Goal: Submit feedback/report problem

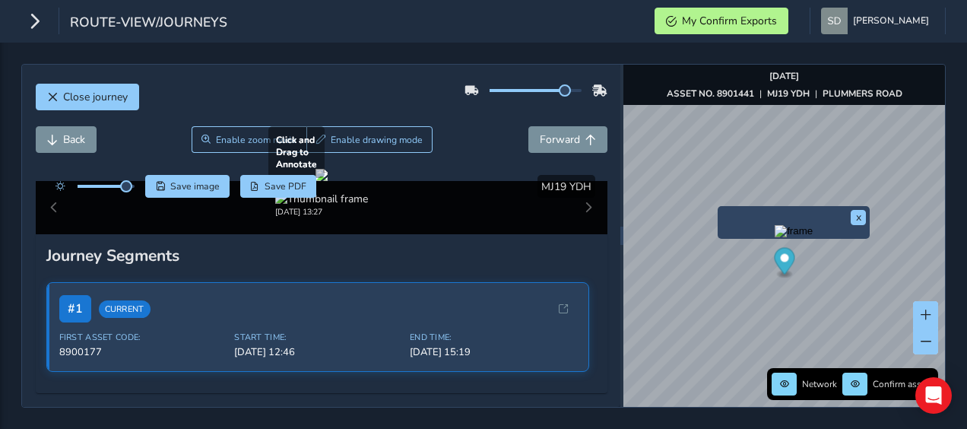
scroll to position [228, 0]
click at [328, 179] on div at bounding box center [322, 175] width 12 height 12
click at [328, 181] on div at bounding box center [322, 175] width 12 height 12
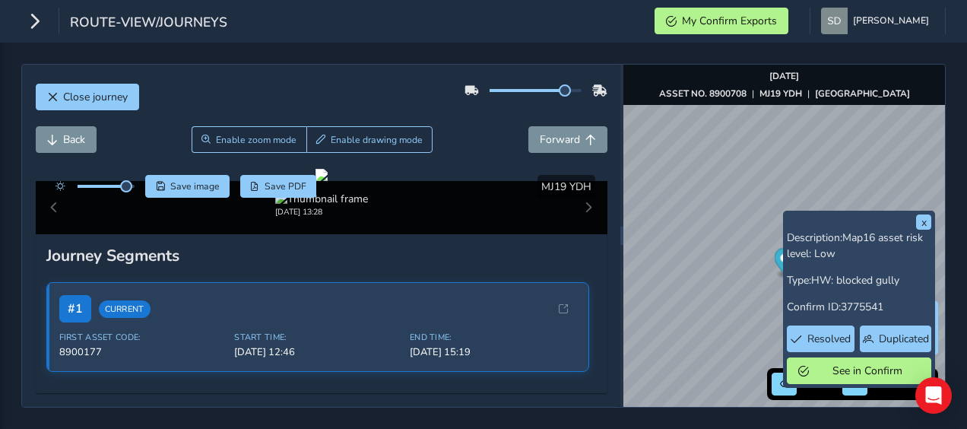
click at [785, 217] on div "x Description: Map16 asset risk level: Low Type: HW: blocked gully Confirm ID: …" at bounding box center [859, 299] width 152 height 177
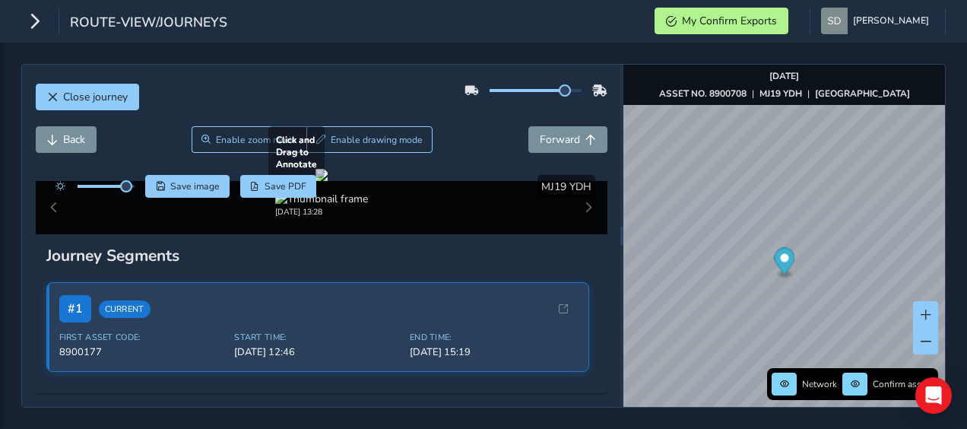
click at [328, 181] on div at bounding box center [322, 175] width 12 height 12
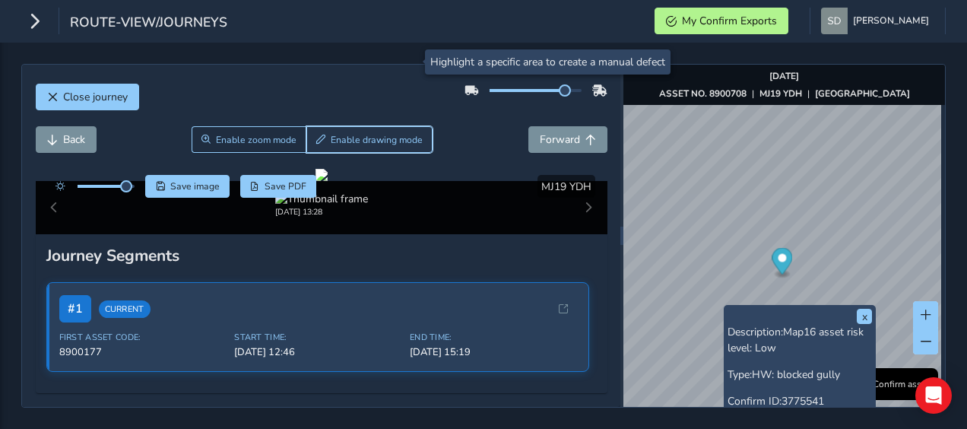
click at [394, 126] on button "Enable drawing mode" at bounding box center [370, 139] width 127 height 27
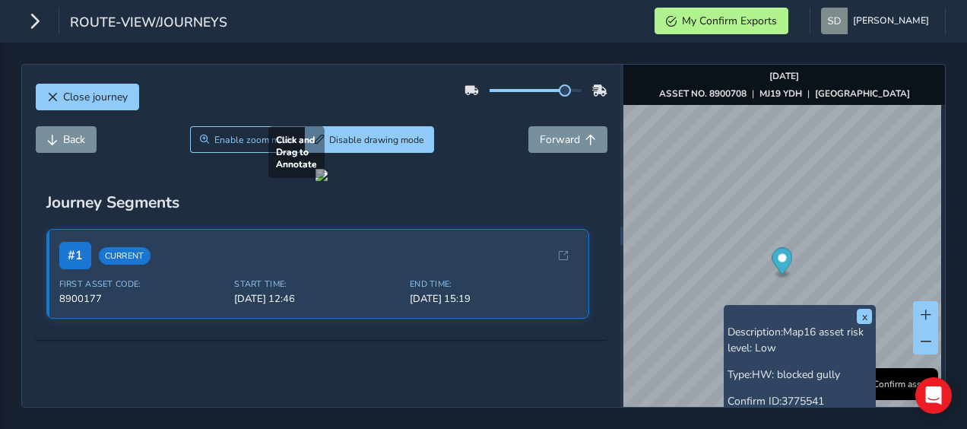
drag, startPoint x: 189, startPoint y: 300, endPoint x: 223, endPoint y: 275, distance: 42.4
click at [316, 181] on div at bounding box center [322, 175] width 12 height 12
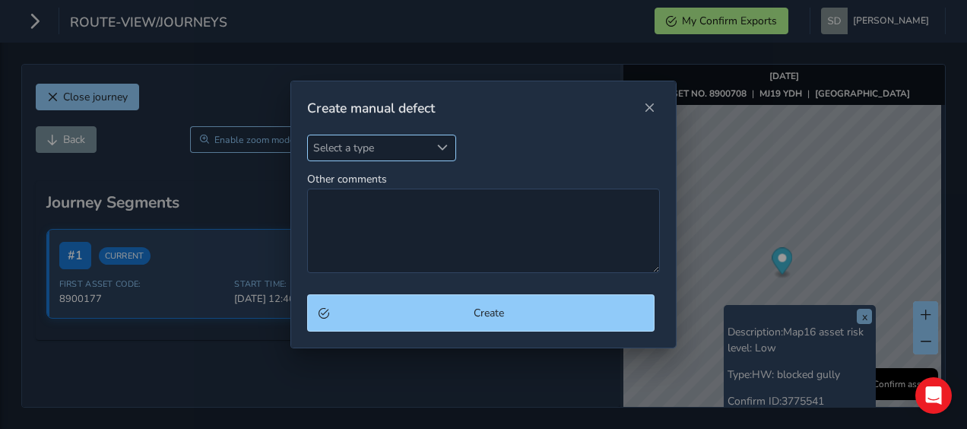
drag, startPoint x: 437, startPoint y: 143, endPoint x: 424, endPoint y: 158, distance: 20.0
click at [437, 144] on div "Select a type" at bounding box center [442, 147] width 25 height 25
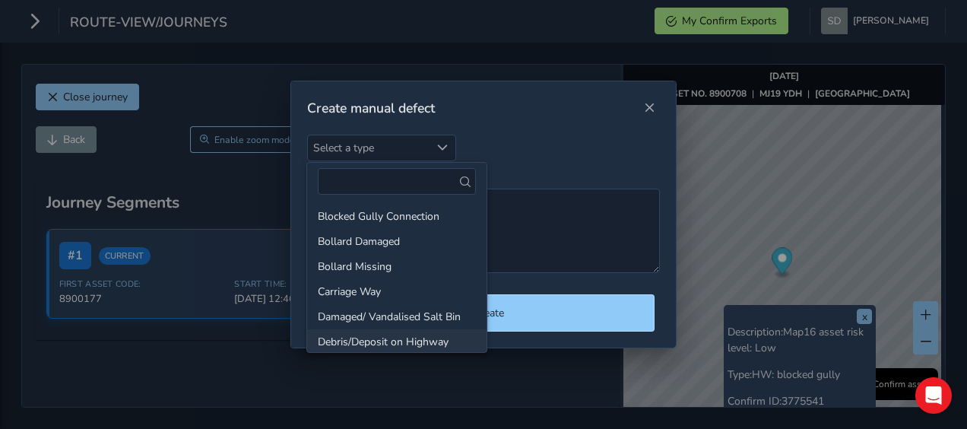
scroll to position [76, 0]
drag, startPoint x: 338, startPoint y: 262, endPoint x: 354, endPoint y: 266, distance: 17.3
click at [341, 263] on li "Carriage Way" at bounding box center [396, 267] width 179 height 25
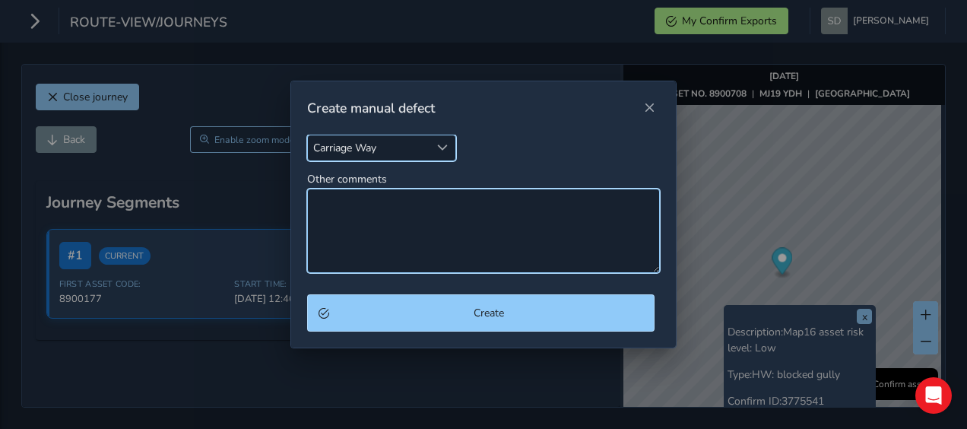
click at [334, 211] on textarea "Other comments" at bounding box center [484, 231] width 354 height 84
click at [328, 201] on textarea "Other comments" at bounding box center [484, 231] width 354 height 84
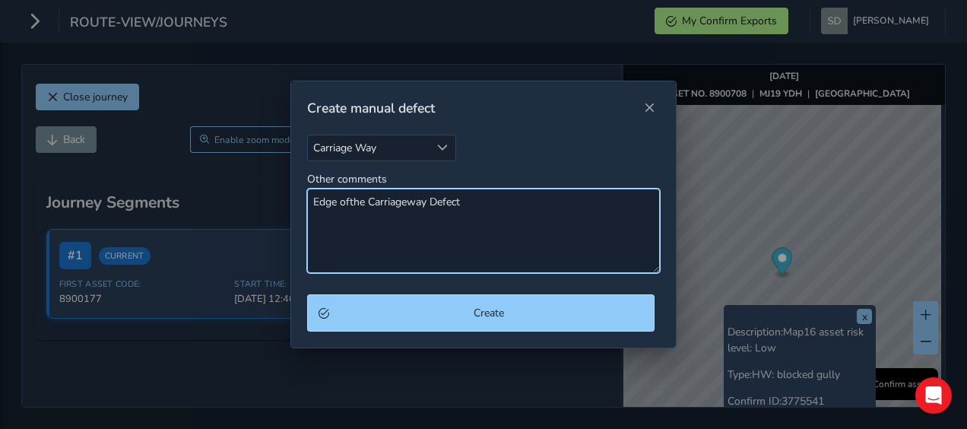
click at [345, 204] on textarea "Edge ofthe Carriageway Defect" at bounding box center [484, 231] width 354 height 84
click at [349, 204] on textarea "Edge ofthe Carriageway Defect" at bounding box center [484, 231] width 354 height 84
click at [479, 199] on textarea "Edge of the Carriageway Defect" at bounding box center [484, 231] width 354 height 84
type textarea "Edge of the Carriageway Defect"
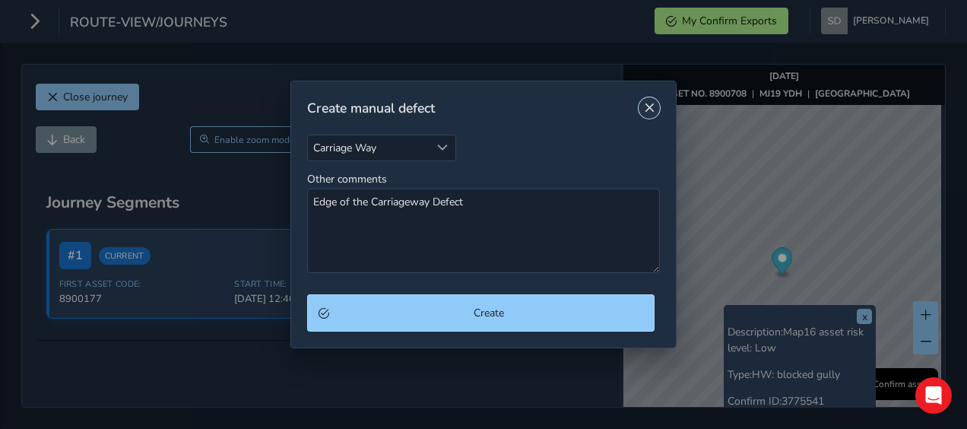
click at [647, 112] on span "Close" at bounding box center [649, 108] width 11 height 11
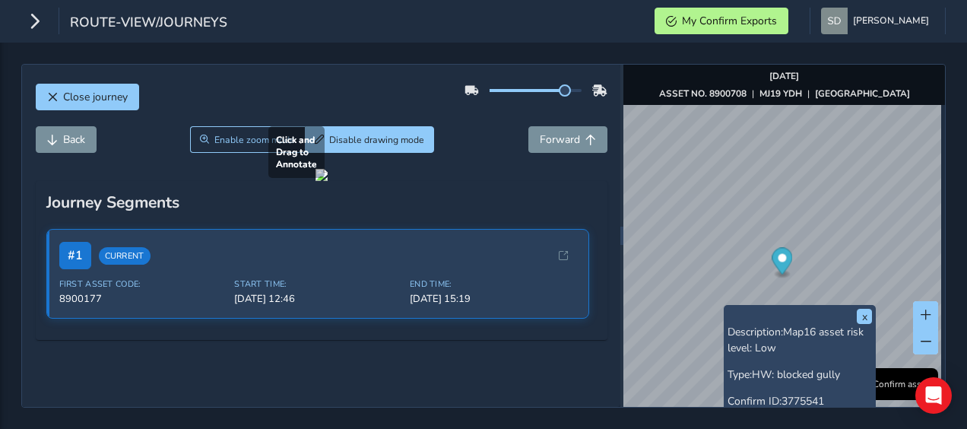
click at [316, 181] on div at bounding box center [322, 175] width 12 height 12
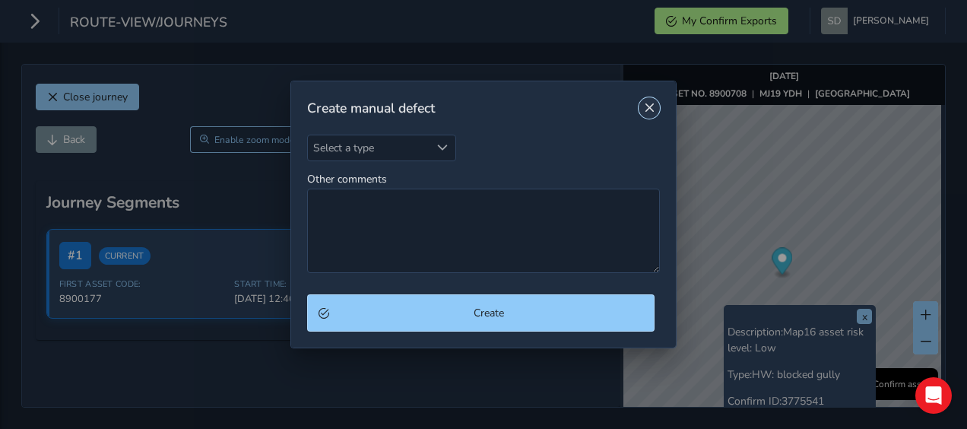
click at [646, 106] on span "Close" at bounding box center [649, 108] width 11 height 11
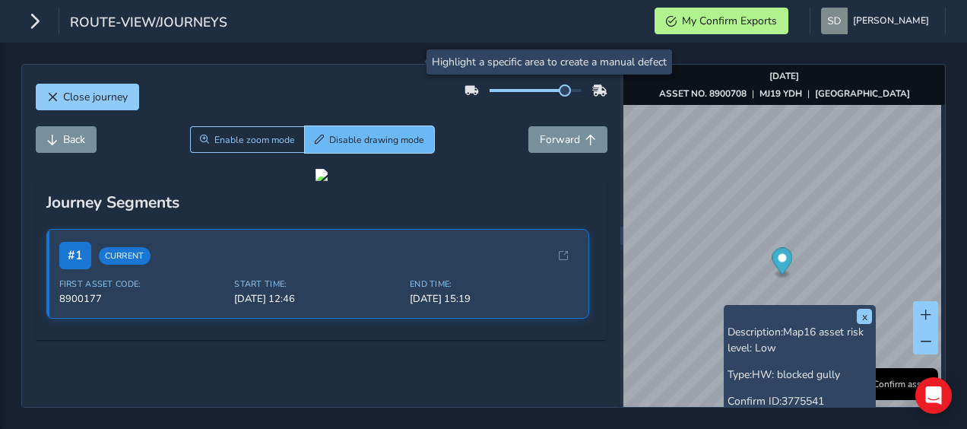
click at [392, 134] on span "Disable drawing mode" at bounding box center [376, 140] width 95 height 12
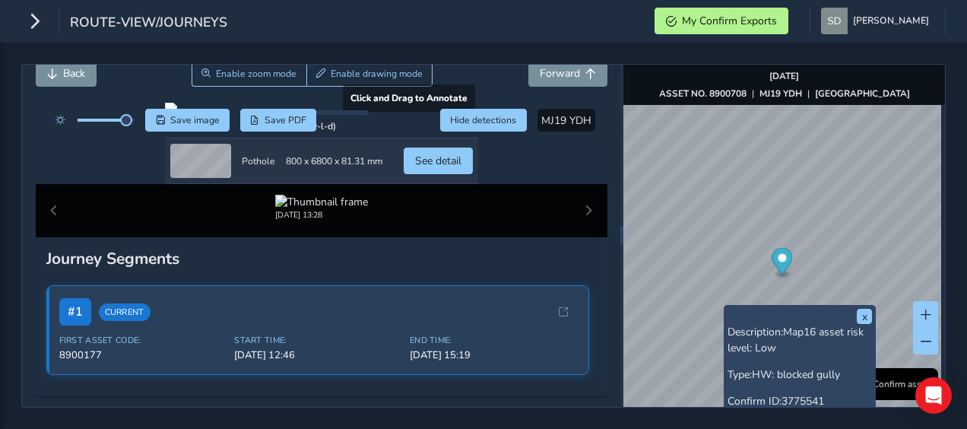
click at [219, 115] on div at bounding box center [321, 109] width 313 height 12
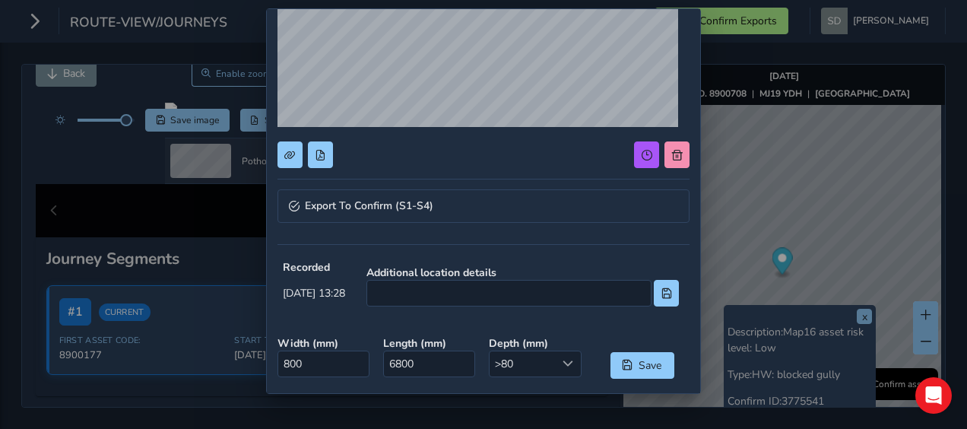
scroll to position [76, 0]
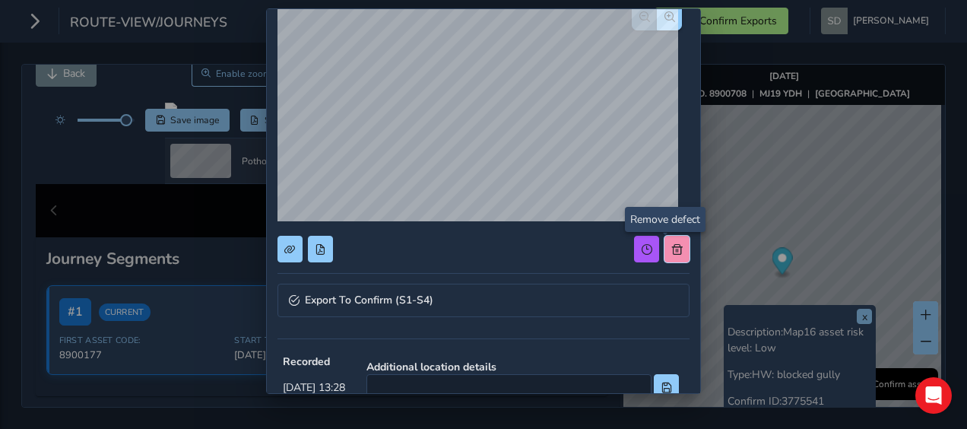
click at [666, 254] on button at bounding box center [677, 249] width 25 height 27
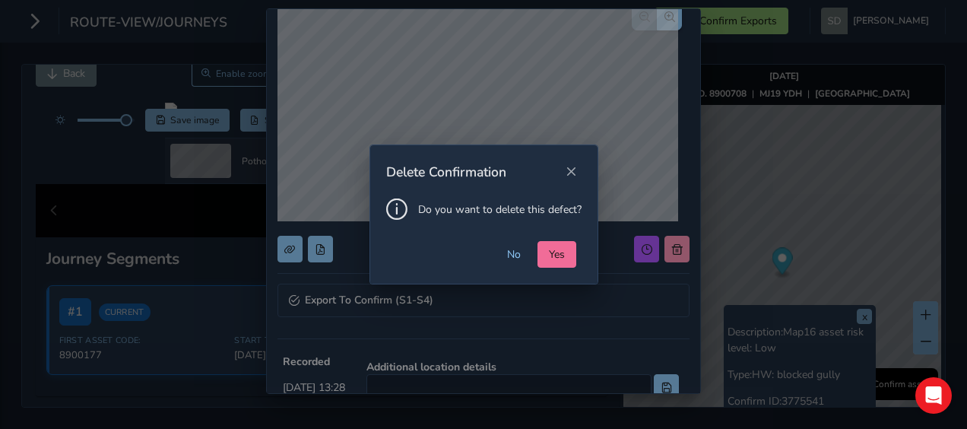
click at [560, 250] on span "Yes" at bounding box center [557, 254] width 16 height 14
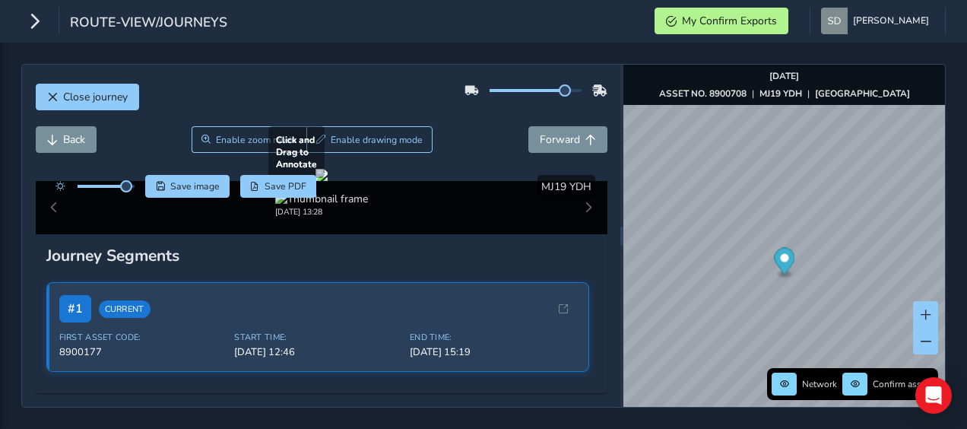
click at [328, 181] on div at bounding box center [322, 175] width 12 height 12
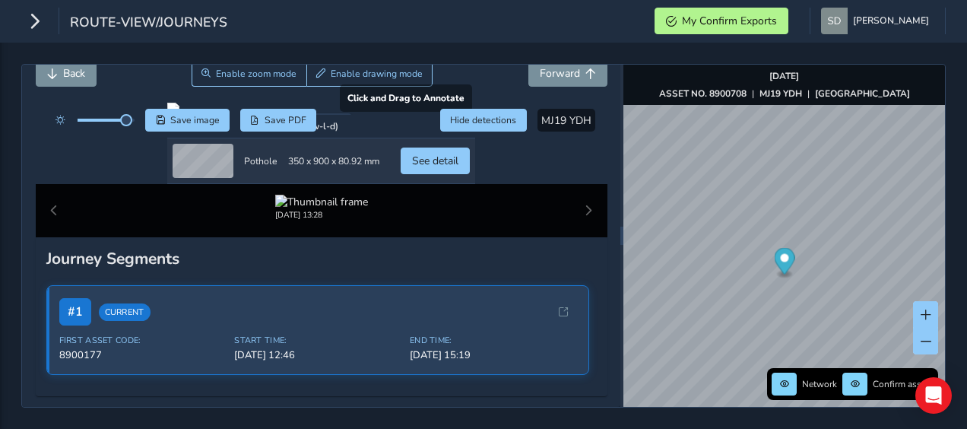
click at [196, 115] on div at bounding box center [321, 109] width 308 height 12
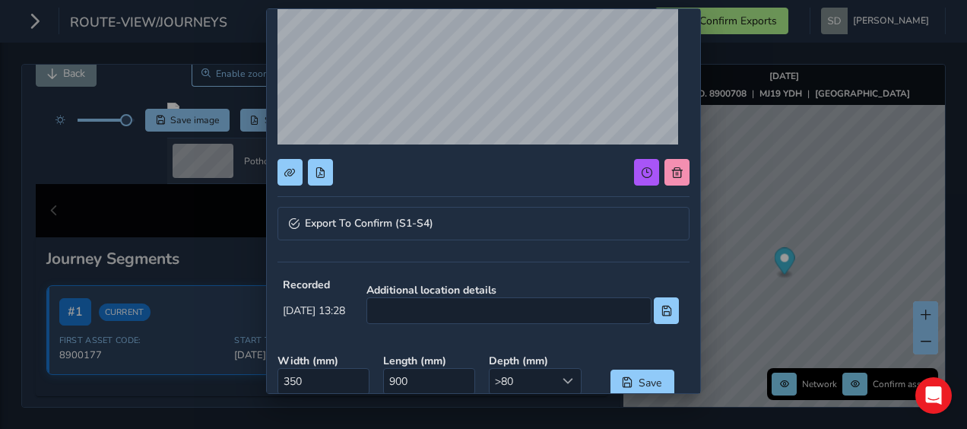
scroll to position [228, 0]
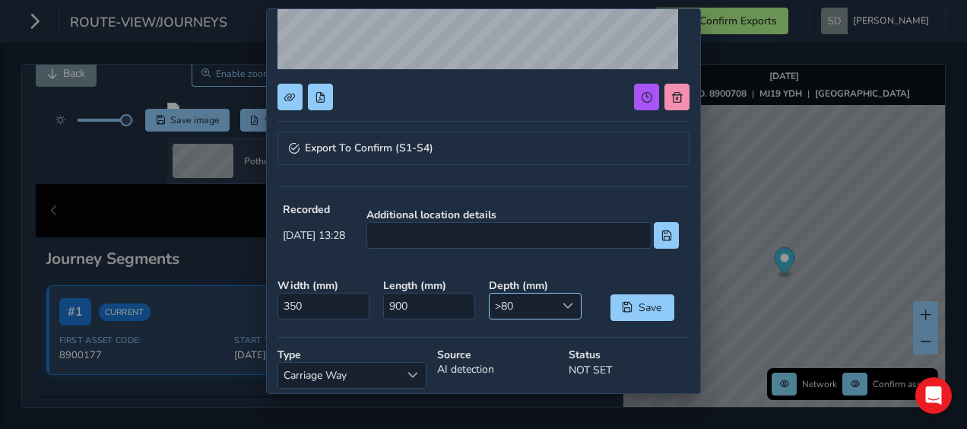
click at [563, 302] on span at bounding box center [568, 305] width 11 height 11
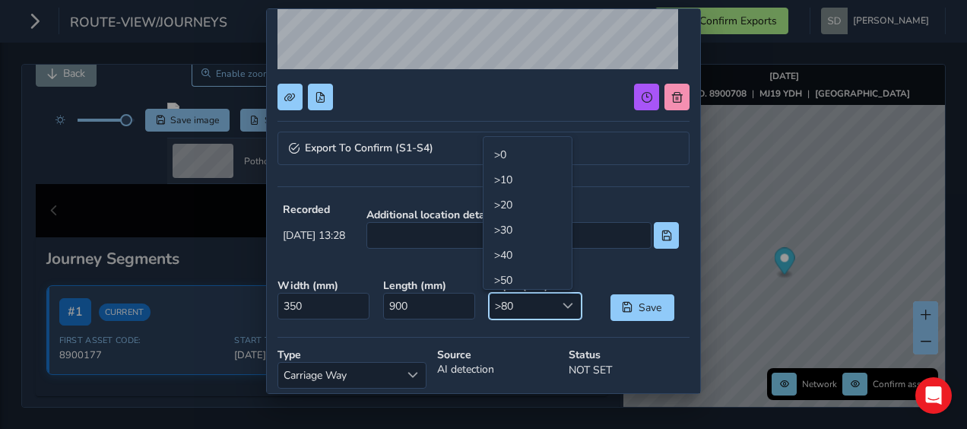
scroll to position [77, 0]
drag, startPoint x: 519, startPoint y: 247, endPoint x: 542, endPoint y: 260, distance: 26.2
click at [521, 248] on li ">70" at bounding box center [528, 253] width 88 height 25
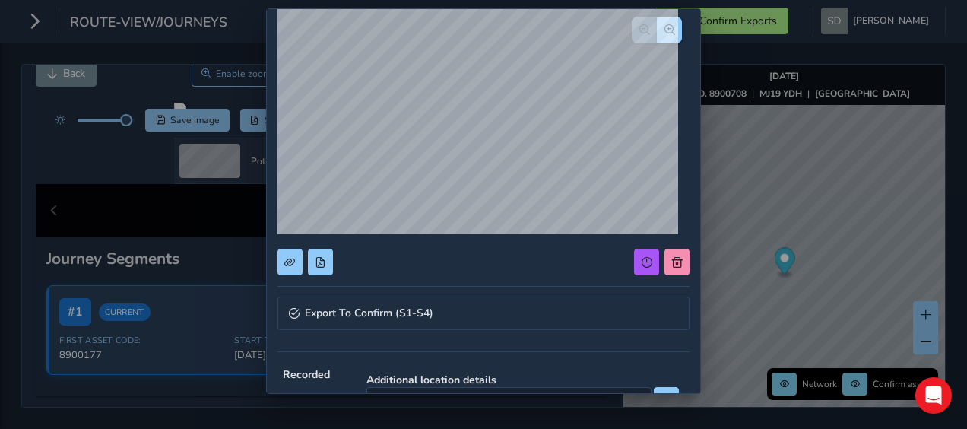
scroll to position [0, 0]
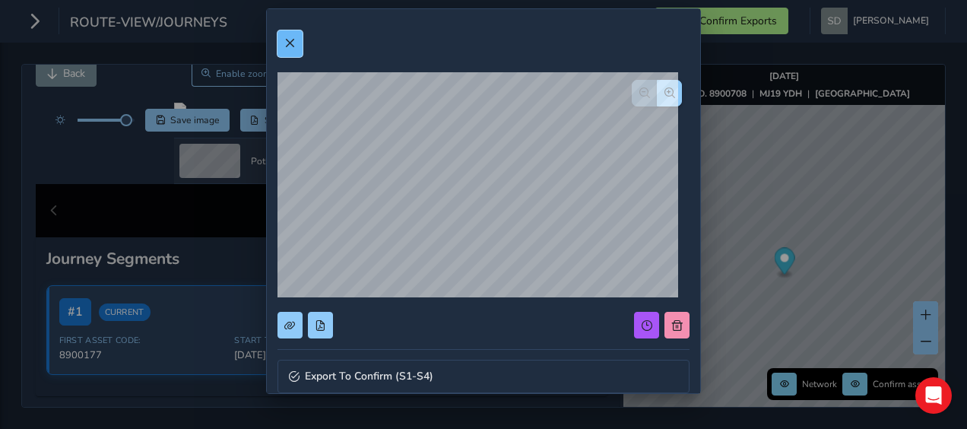
click at [285, 44] on span at bounding box center [289, 43] width 11 height 11
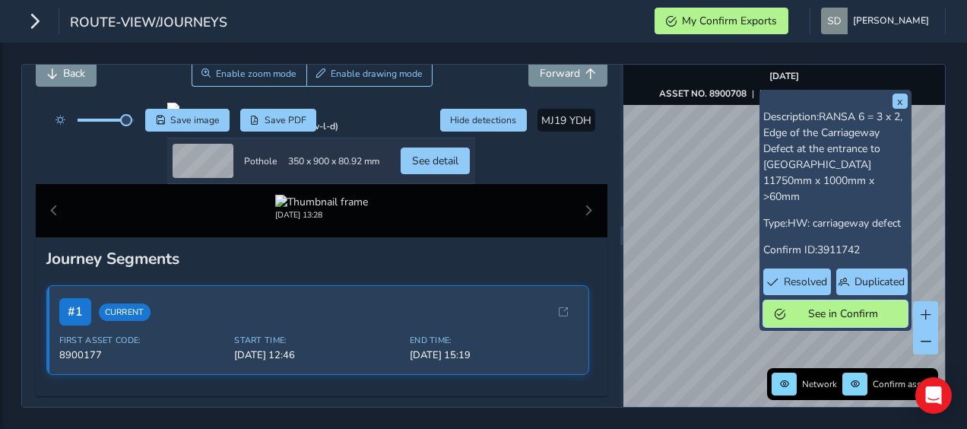
click at [791, 307] on span "See in Confirm" at bounding box center [844, 314] width 106 height 14
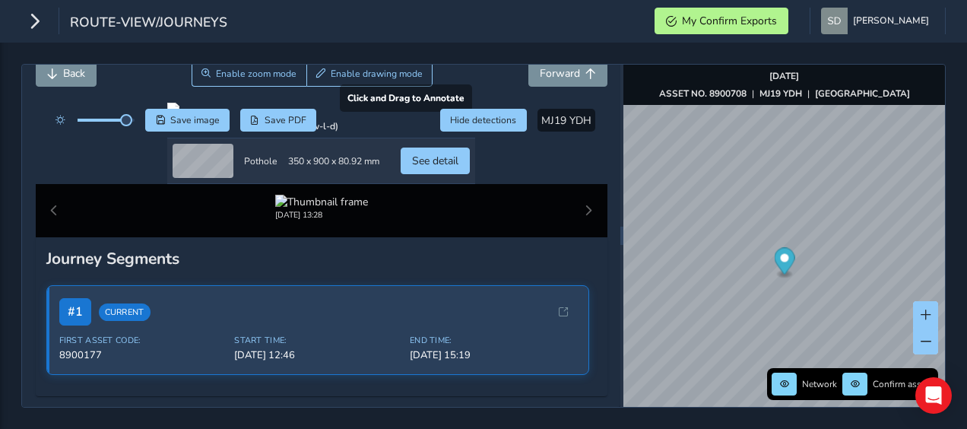
scroll to position [152, 0]
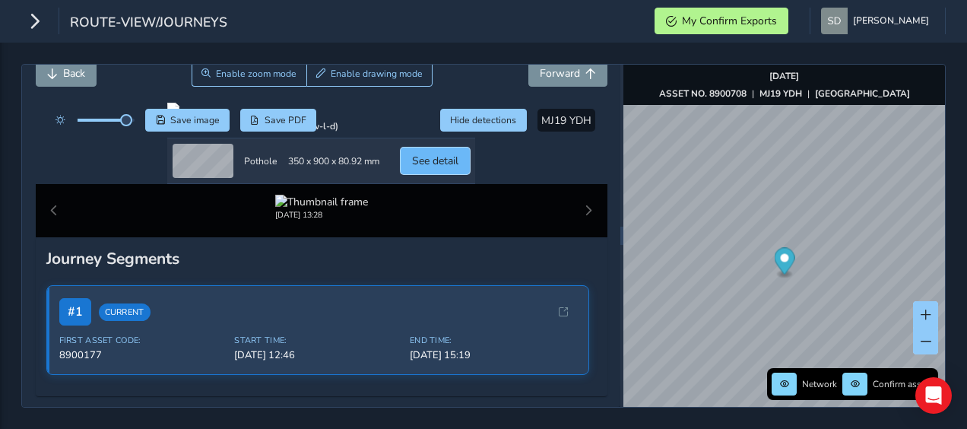
click at [459, 168] on span "See detail" at bounding box center [435, 161] width 46 height 14
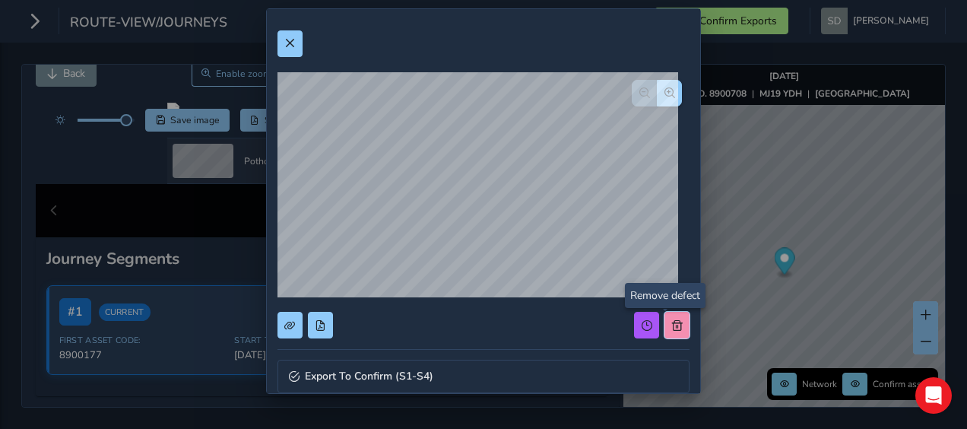
click at [672, 326] on span at bounding box center [677, 325] width 11 height 11
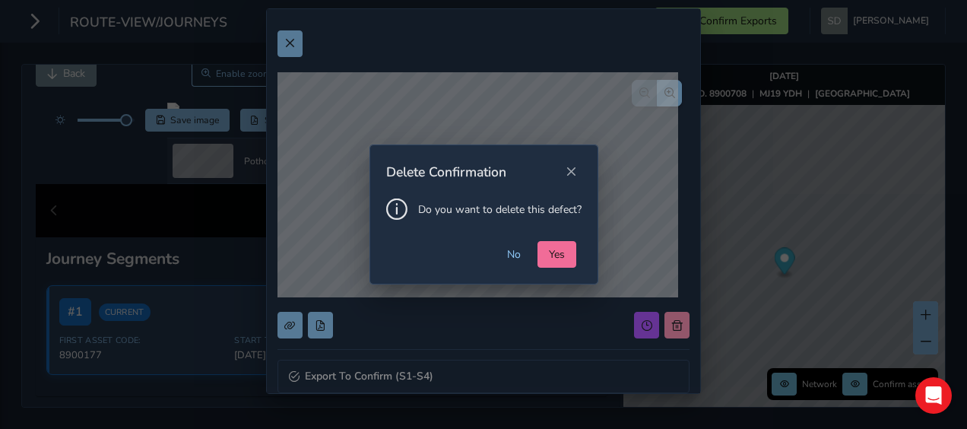
click at [538, 254] on button "Yes" at bounding box center [557, 254] width 39 height 27
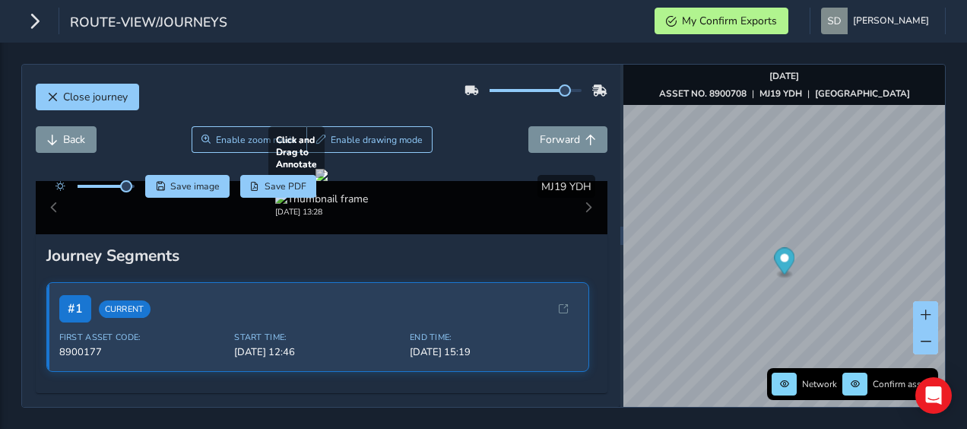
scroll to position [76, 0]
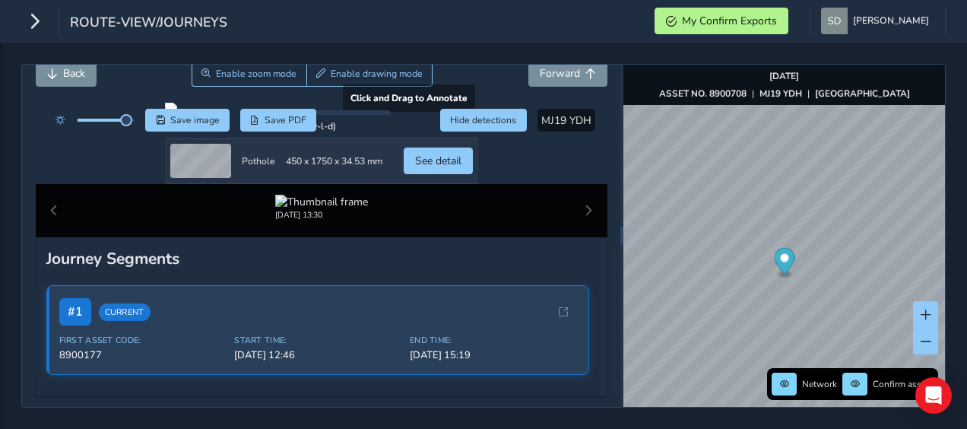
click at [260, 115] on div at bounding box center [321, 109] width 313 height 12
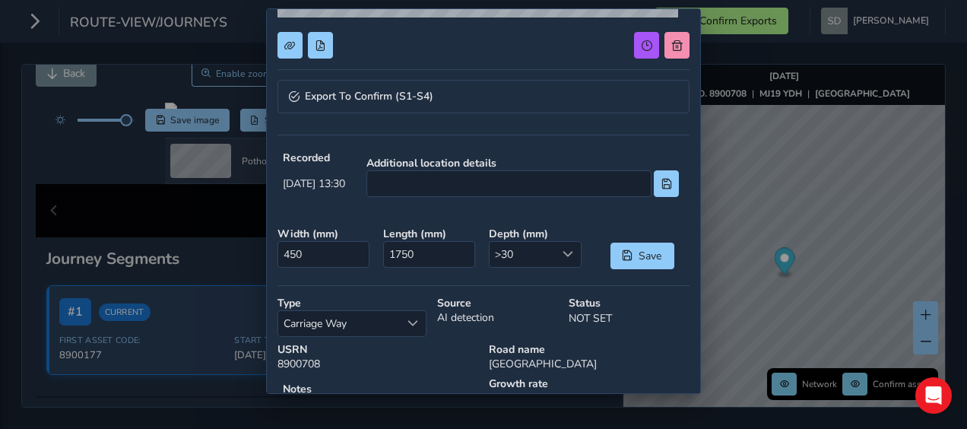
scroll to position [304, 0]
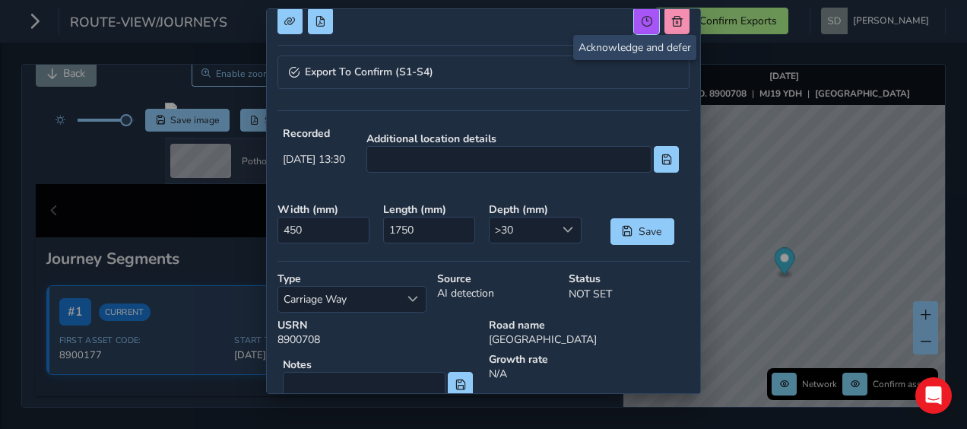
click at [634, 28] on button at bounding box center [646, 21] width 25 height 27
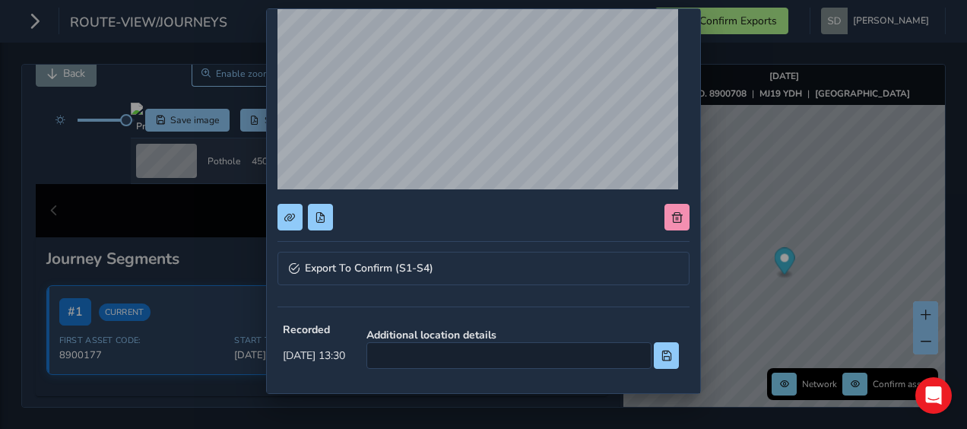
scroll to position [0, 0]
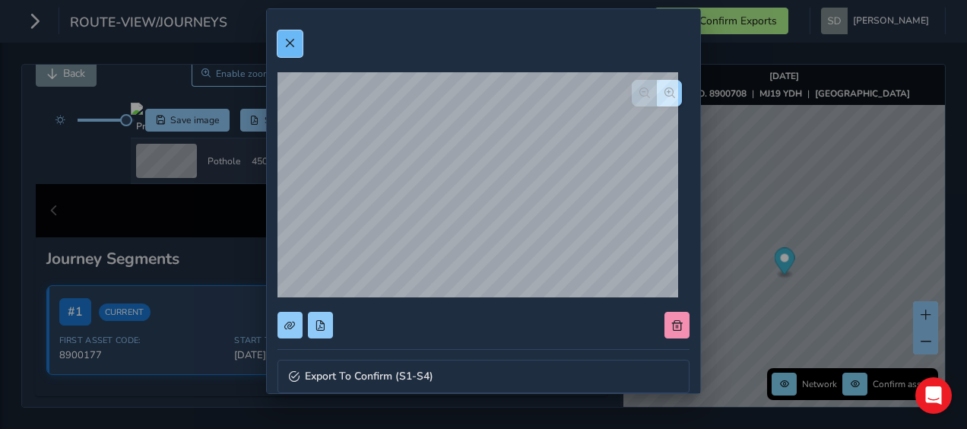
click at [289, 44] on span at bounding box center [289, 43] width 11 height 11
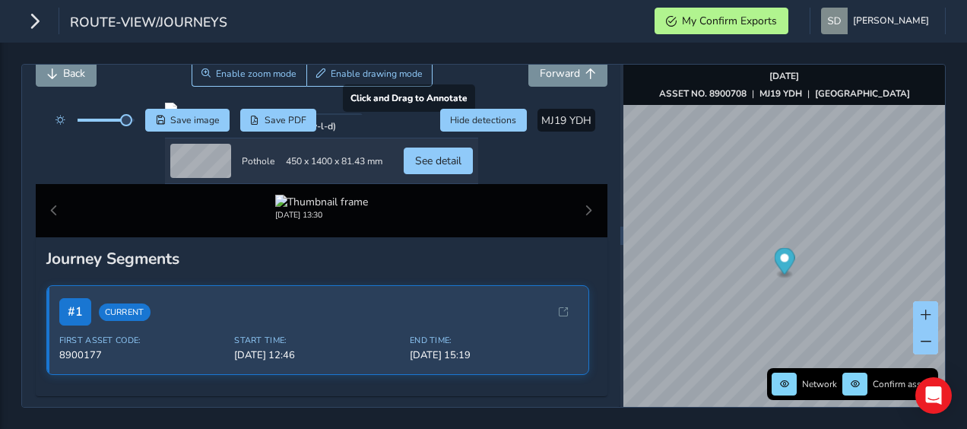
click at [210, 115] on div at bounding box center [321, 109] width 313 height 12
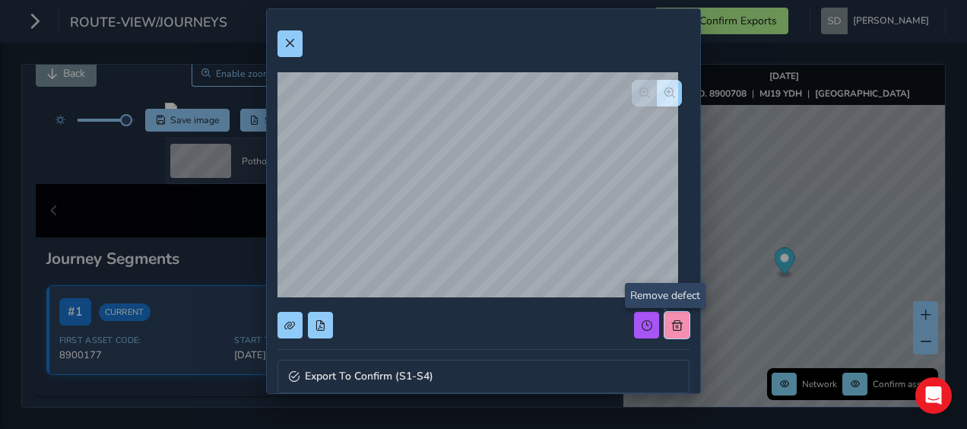
click at [672, 328] on span at bounding box center [677, 325] width 11 height 11
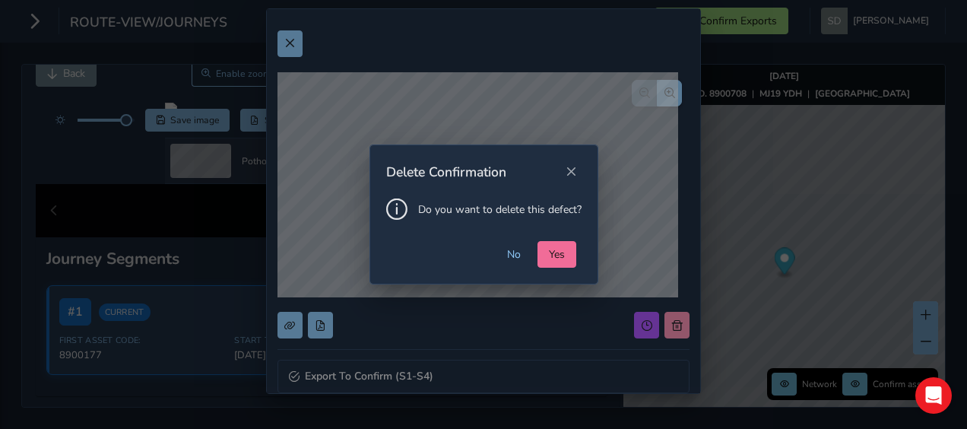
click at [558, 259] on span "Yes" at bounding box center [557, 254] width 16 height 14
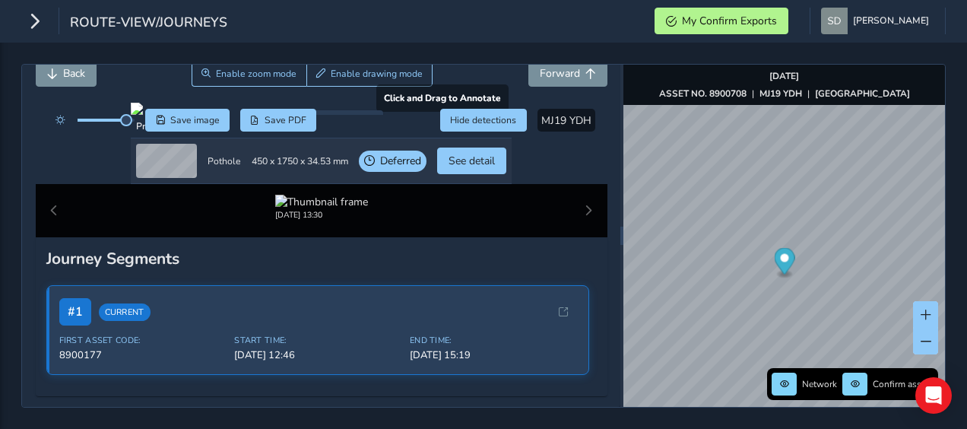
click at [262, 115] on div at bounding box center [321, 109] width 381 height 12
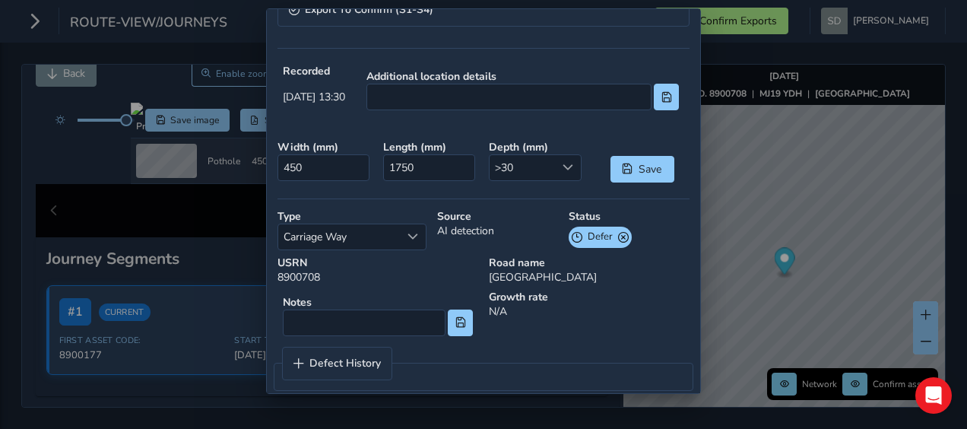
scroll to position [378, 0]
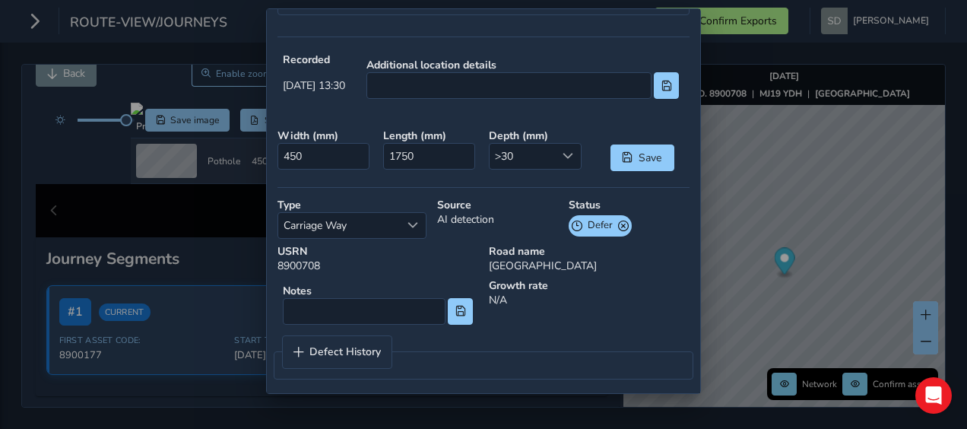
click at [588, 226] on span "Defer" at bounding box center [600, 225] width 25 height 15
click at [618, 224] on span at bounding box center [623, 226] width 11 height 16
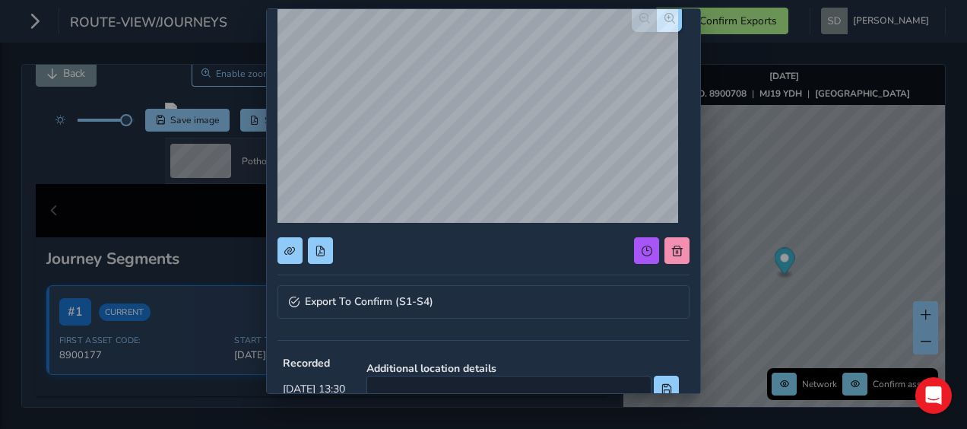
scroll to position [74, 0]
click at [672, 253] on span at bounding box center [677, 251] width 11 height 11
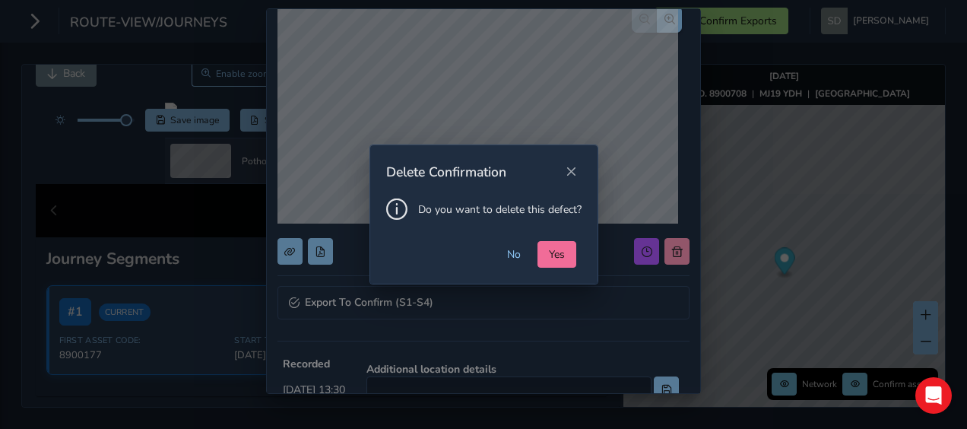
click at [560, 249] on span "Yes" at bounding box center [557, 254] width 16 height 14
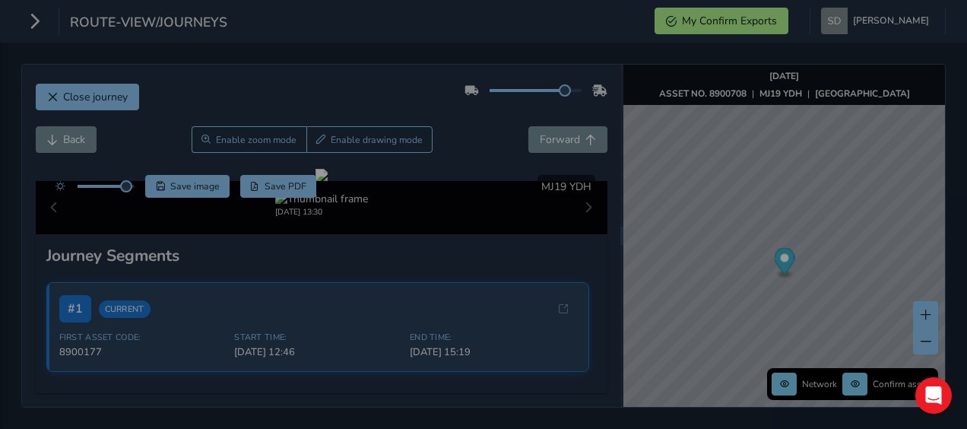
scroll to position [0, 0]
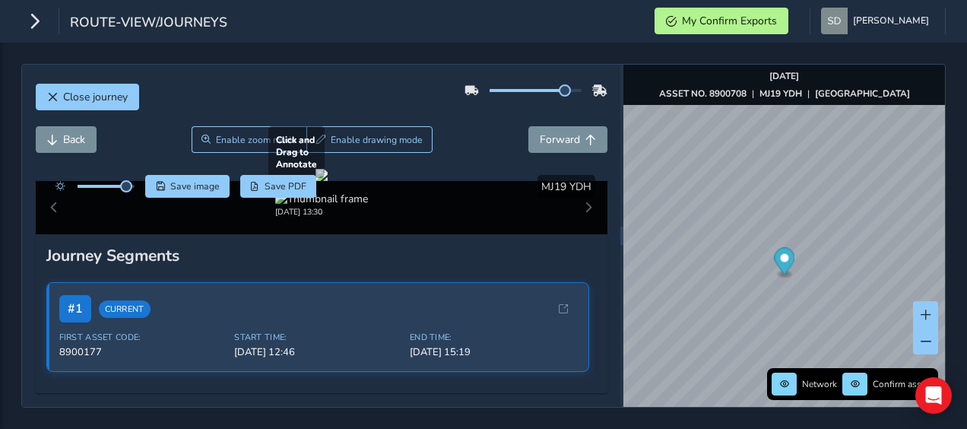
click at [328, 181] on div at bounding box center [322, 175] width 12 height 12
